Goal: Download file/media

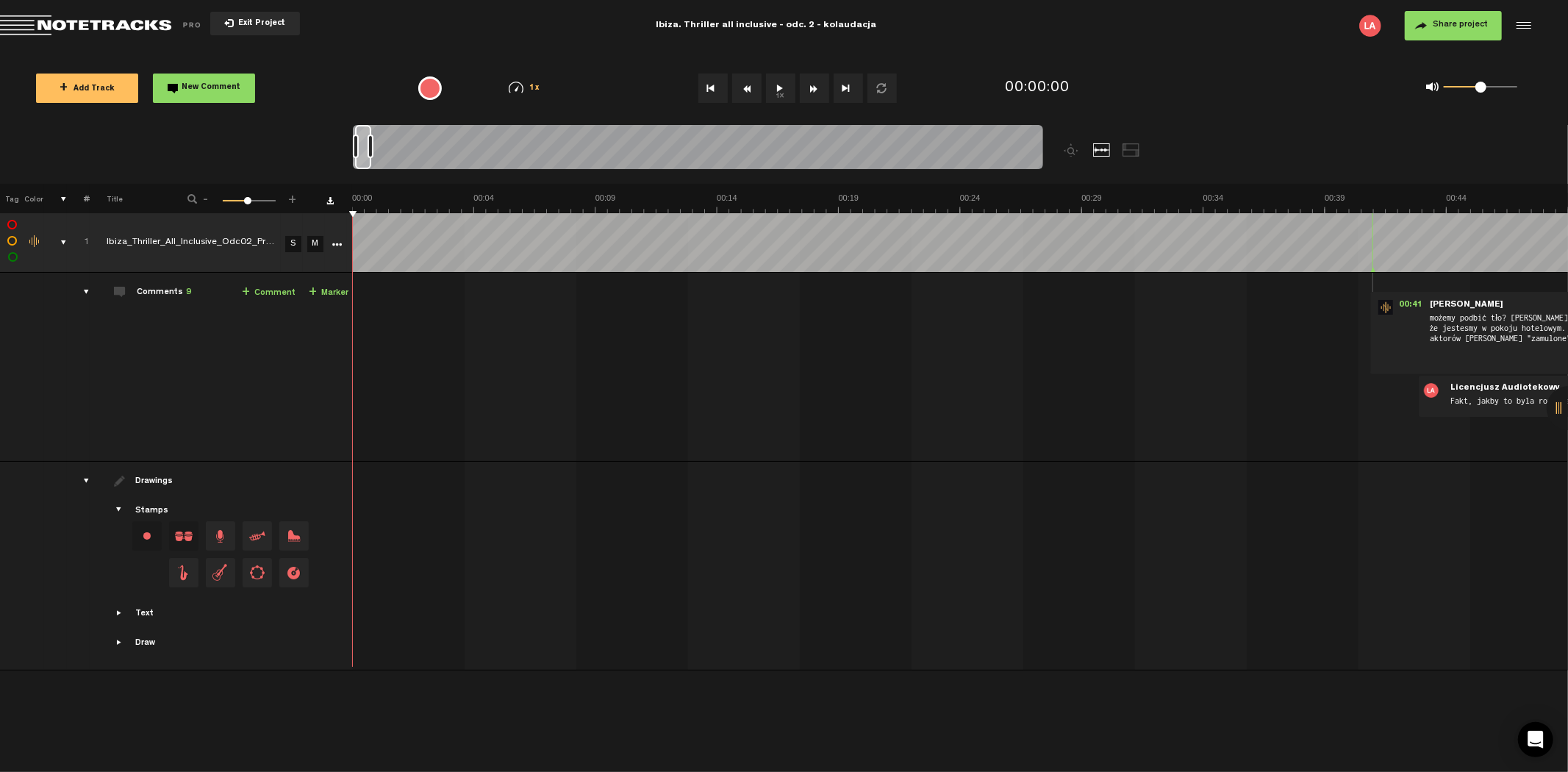
click at [251, 23] on span "Exit Project" at bounding box center [260, 24] width 51 height 8
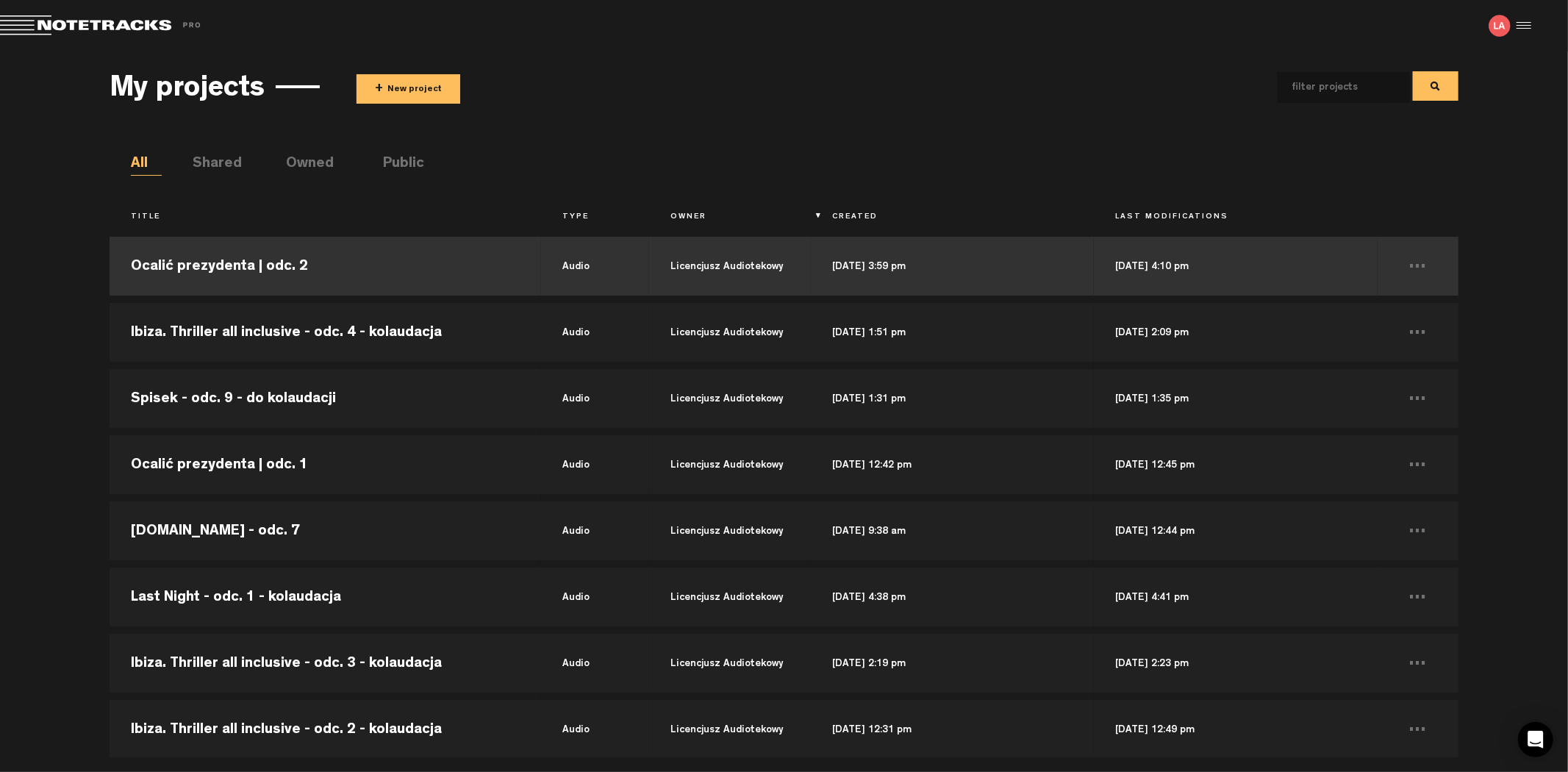
click at [229, 261] on td "Ocalić prezydenta | odc. 2" at bounding box center [325, 266] width 431 height 66
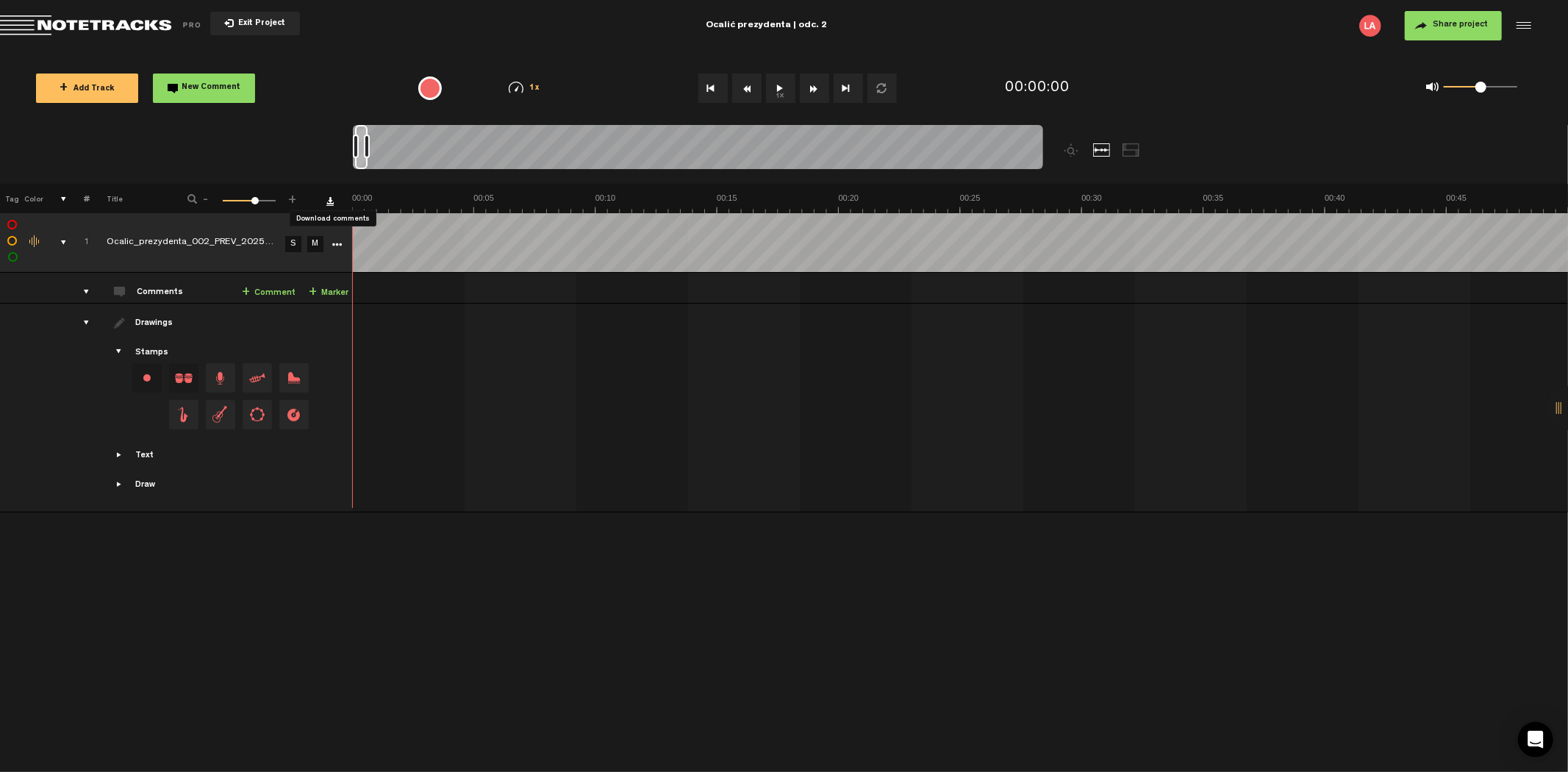
click at [327, 203] on link "Download comments" at bounding box center [330, 200] width 7 height 7
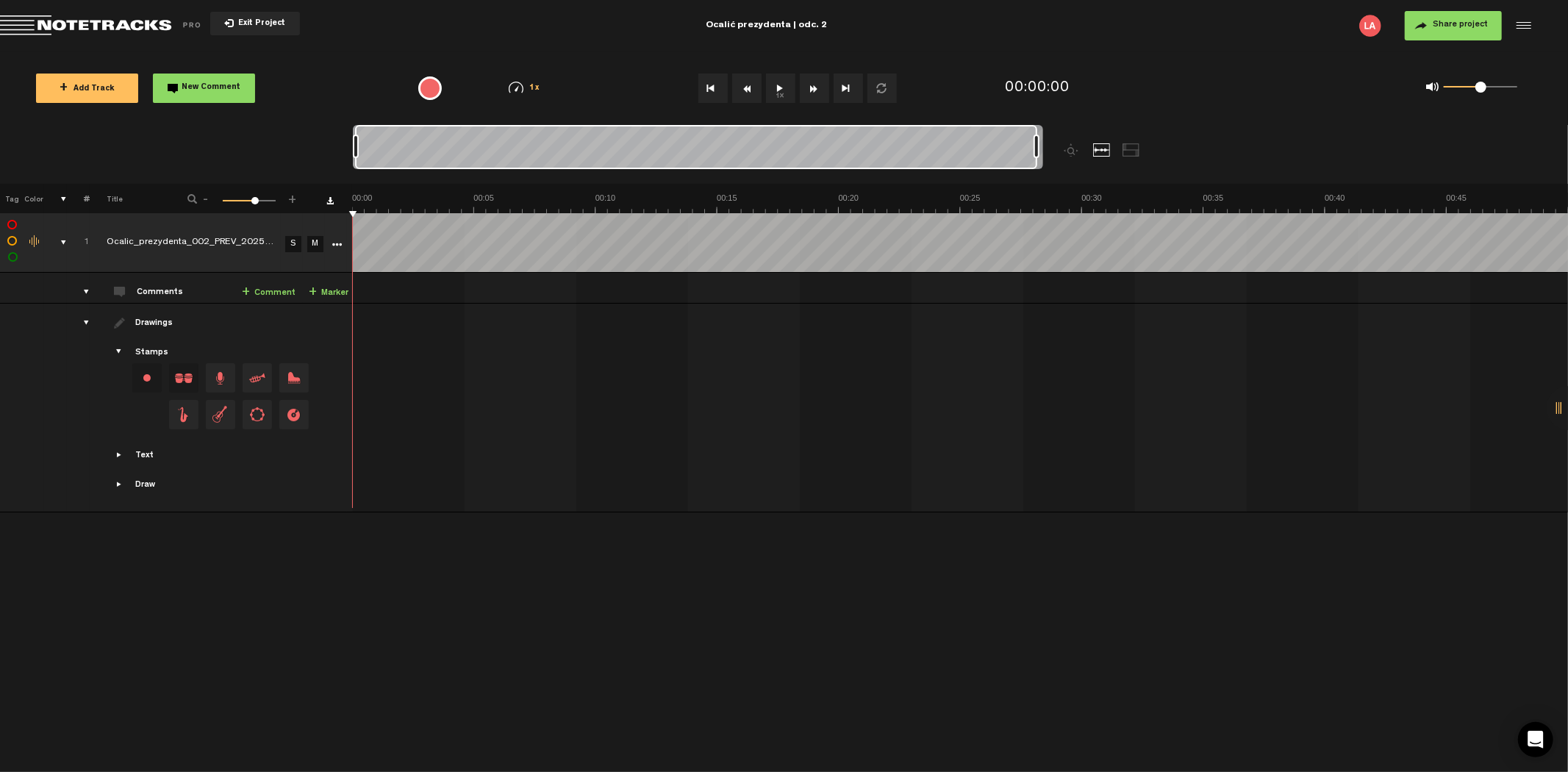
drag, startPoint x: 367, startPoint y: 144, endPoint x: 1300, endPoint y: 157, distance: 933.1
click at [1300, 157] on nt-zoom-navigation-bar at bounding box center [784, 155] width 1568 height 59
click at [336, 241] on icon "More" at bounding box center [337, 245] width 10 height 10
click at [1552, 405] on div at bounding box center [1568, 408] width 44 height 44
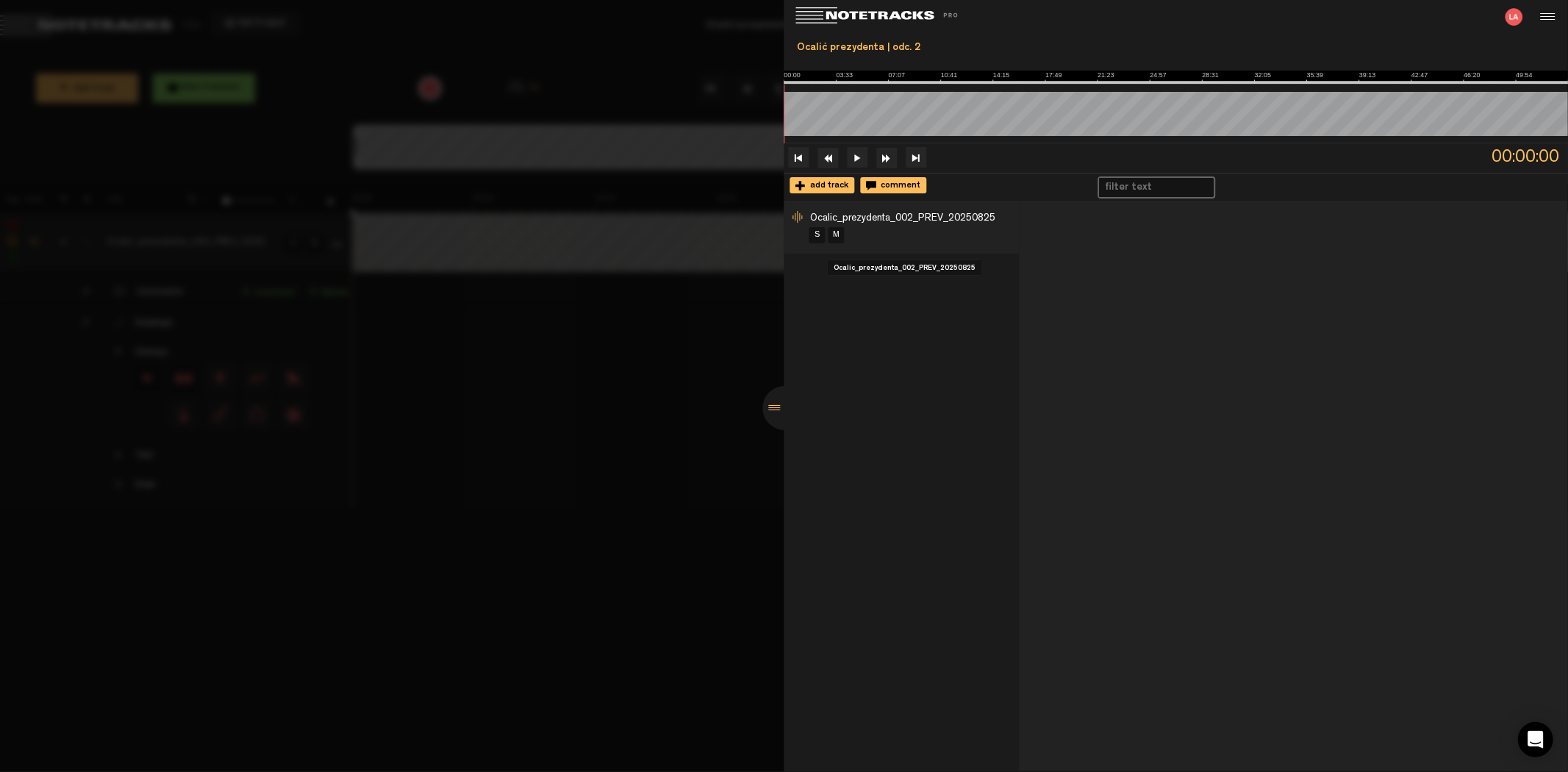
click at [941, 228] on div "S M" at bounding box center [914, 235] width 212 height 19
click at [941, 219] on span "Ocalic_prezydenta_002_PREV_20250825" at bounding box center [904, 218] width 186 height 10
click at [949, 218] on span "Ocalic_prezydenta_002_PREV_20250825" at bounding box center [904, 218] width 186 height 10
click at [948, 218] on span "Ocalic_prezydenta_002_PREV_20250825" at bounding box center [904, 218] width 186 height 10
click at [1546, 21] on div at bounding box center [1545, 17] width 22 height 22
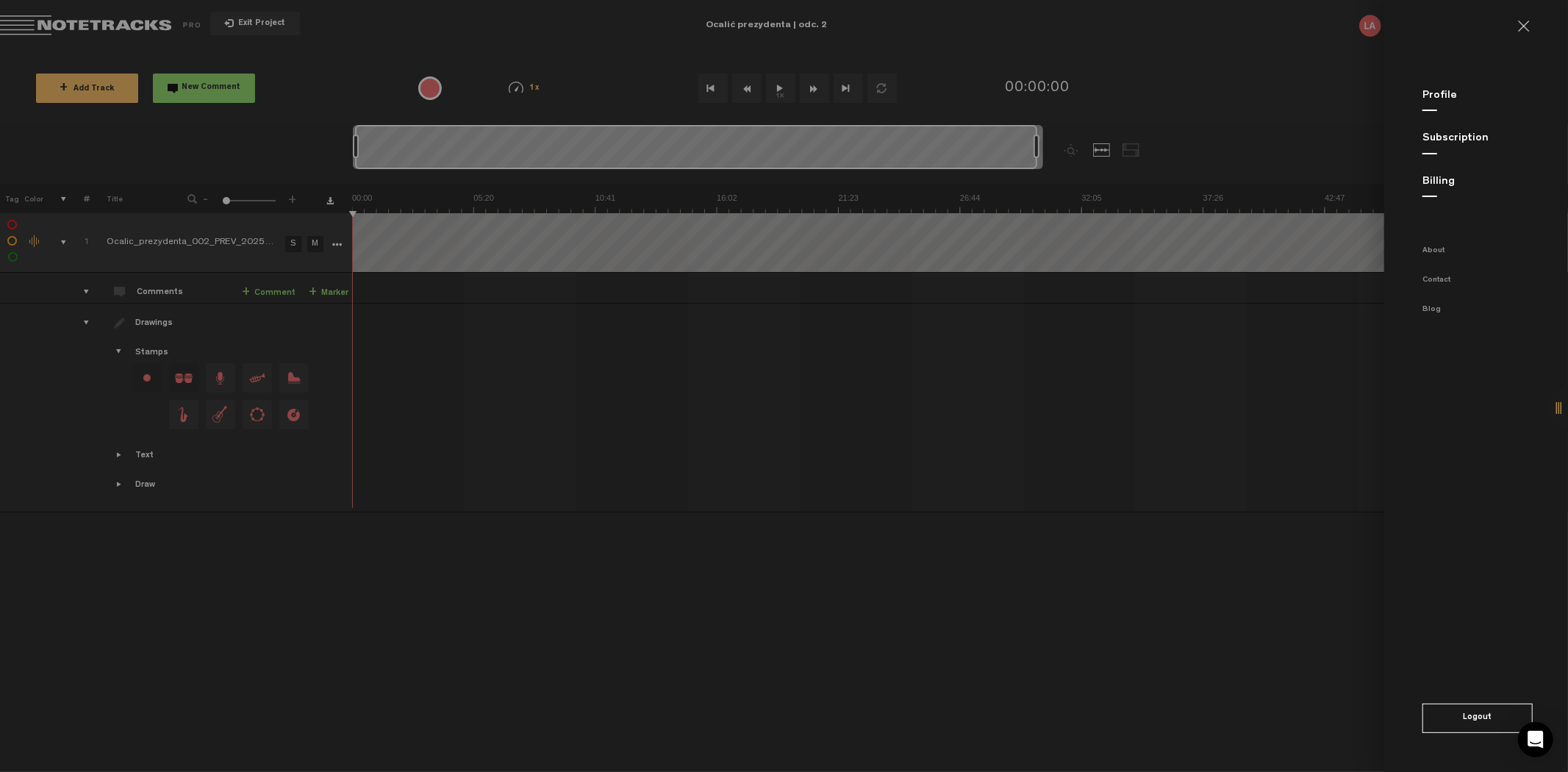
click at [1270, 332] on md-backdrop at bounding box center [784, 386] width 1568 height 772
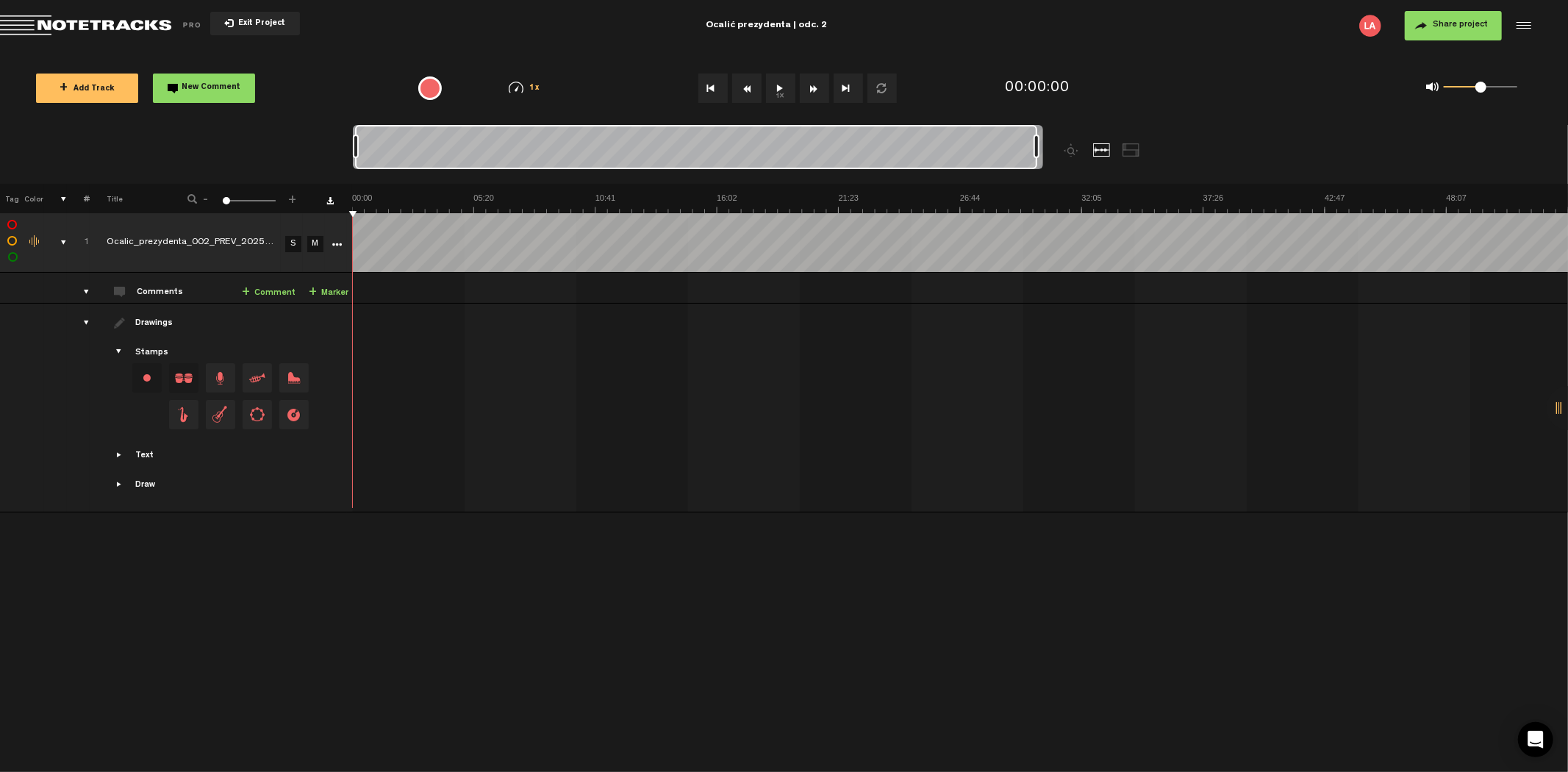
scroll to position [0, 784]
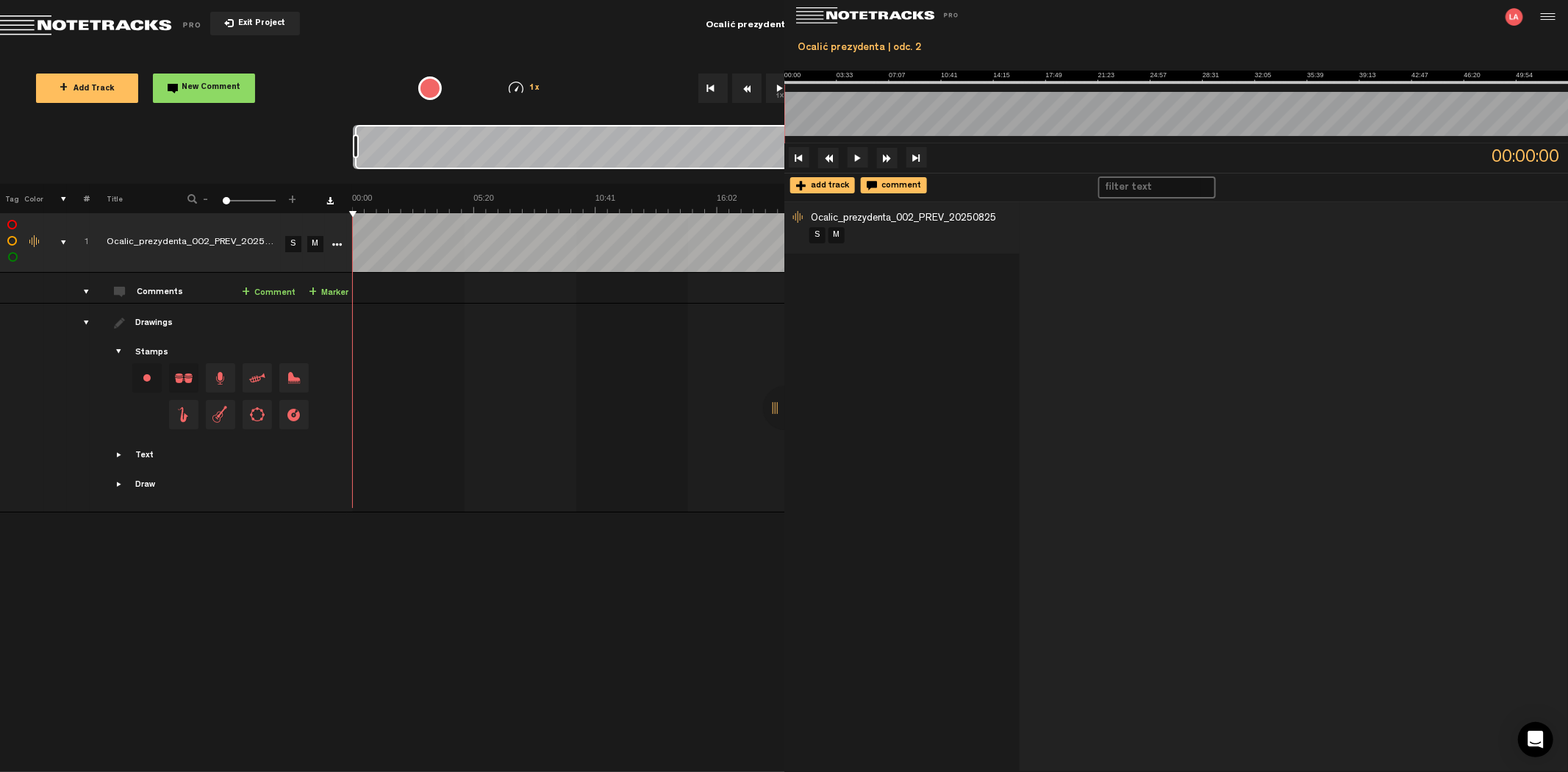
click at [356, 623] on div "+ New drawing Tag Color # Title - 1 100 1 + 1 Ocalic_prezydenta_002_PREV_202508…" at bounding box center [784, 478] width 1568 height 588
